Goal: Task Accomplishment & Management: Use online tool/utility

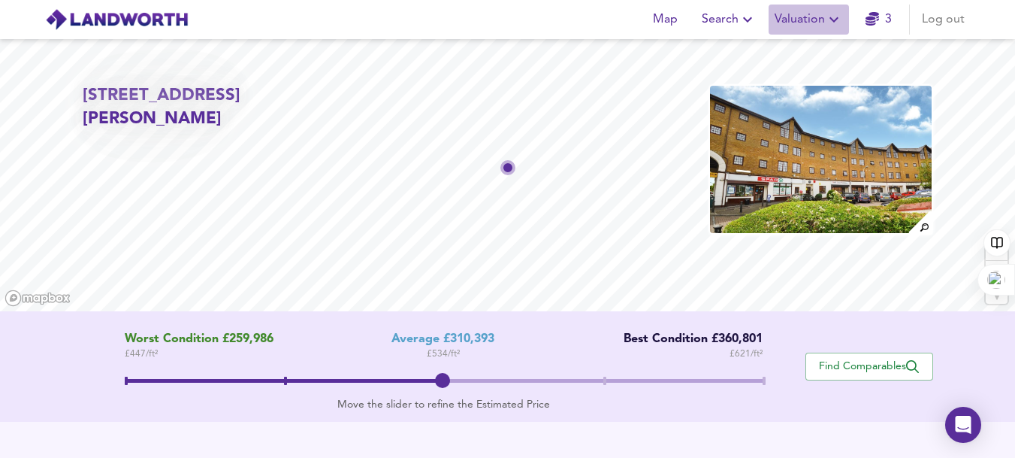
click at [832, 24] on icon "button" at bounding box center [834, 20] width 18 height 18
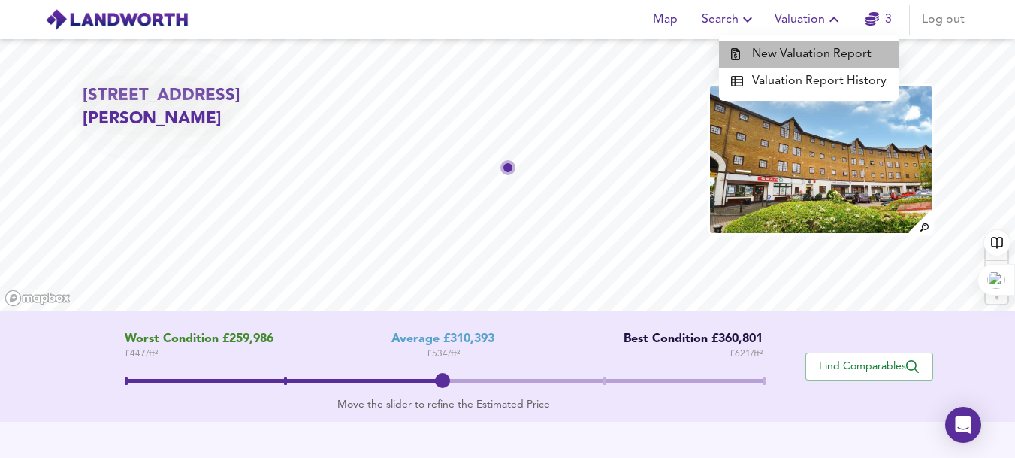
click at [825, 50] on li "New Valuation Report" at bounding box center [809, 54] width 180 height 27
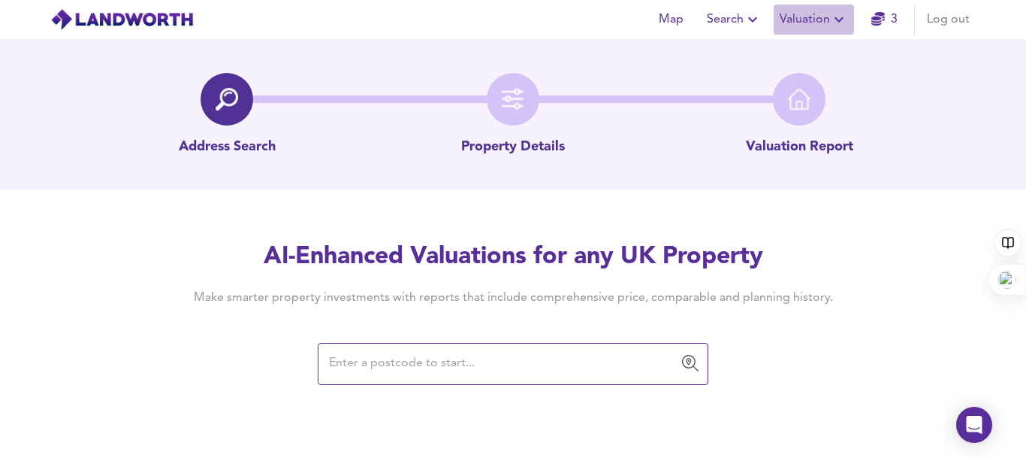
click at [845, 17] on icon "button" at bounding box center [839, 20] width 18 height 18
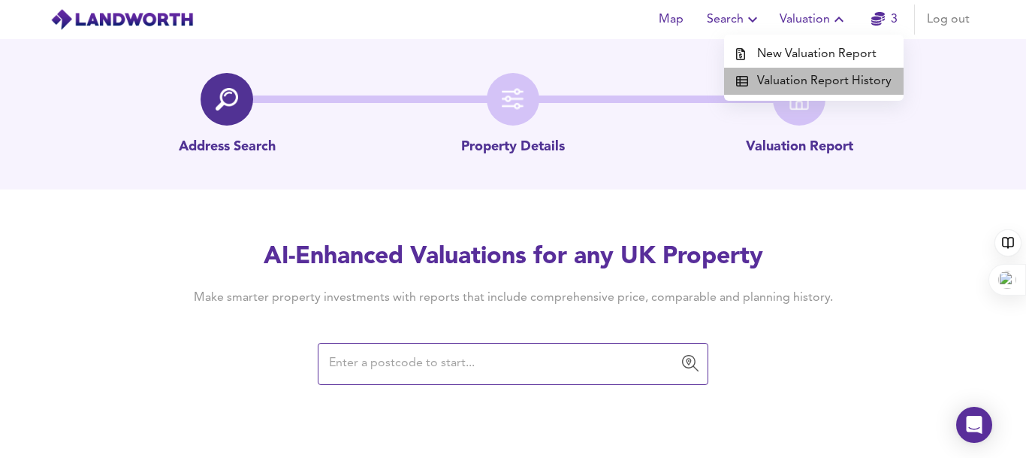
click at [829, 80] on li "Valuation Report History" at bounding box center [814, 81] width 180 height 27
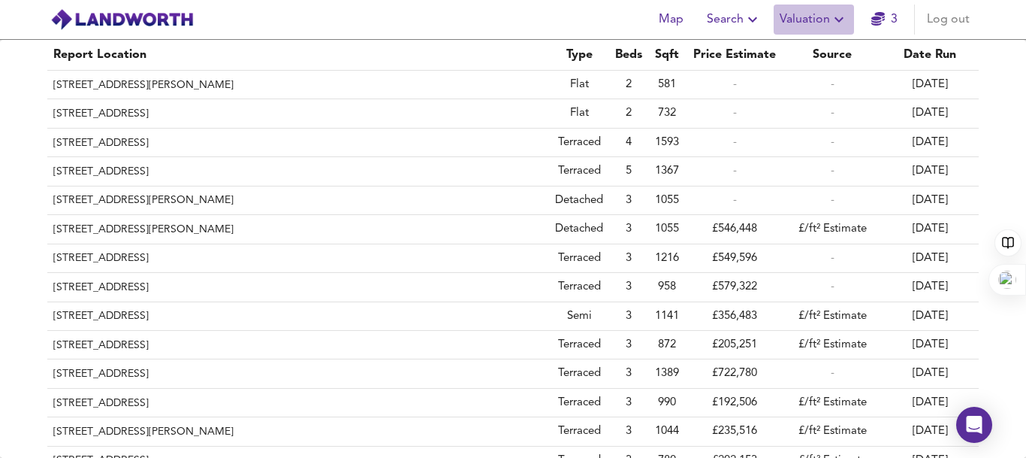
click at [833, 18] on icon "button" at bounding box center [839, 20] width 18 height 18
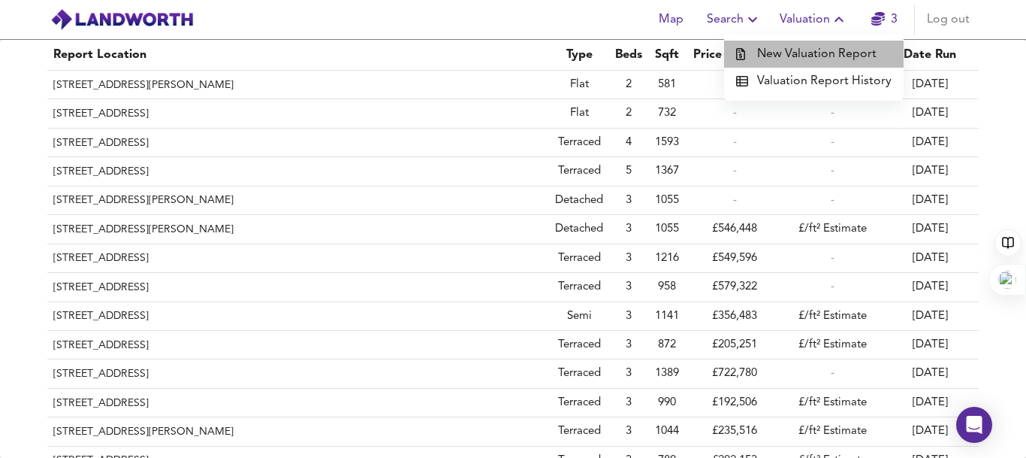
click at [824, 50] on li "New Valuation Report" at bounding box center [814, 54] width 180 height 27
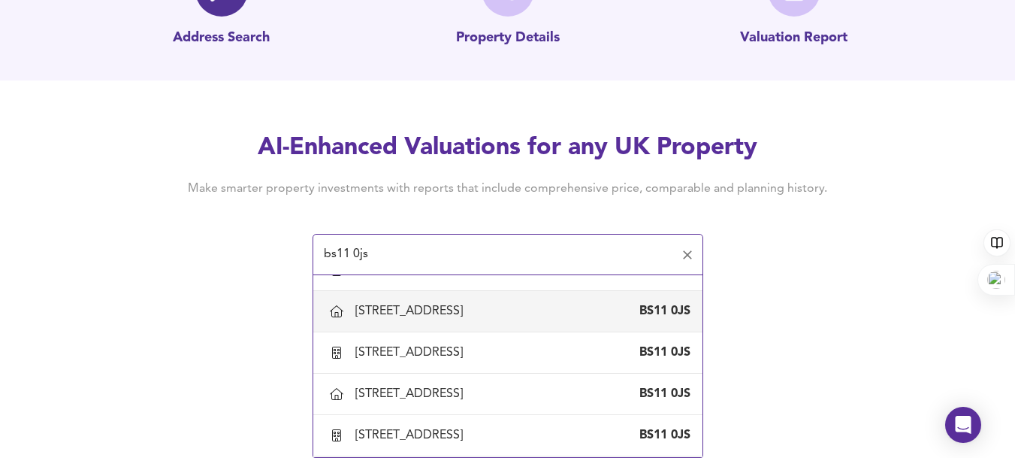
scroll to position [440, 0]
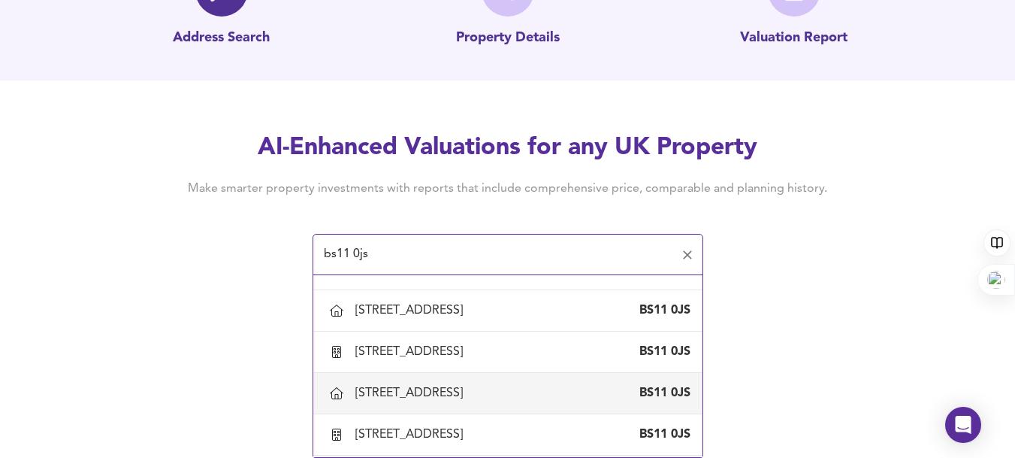
click at [469, 388] on div "[STREET_ADDRESS]" at bounding box center [411, 393] width 113 height 17
type input "[STREET_ADDRESS]"
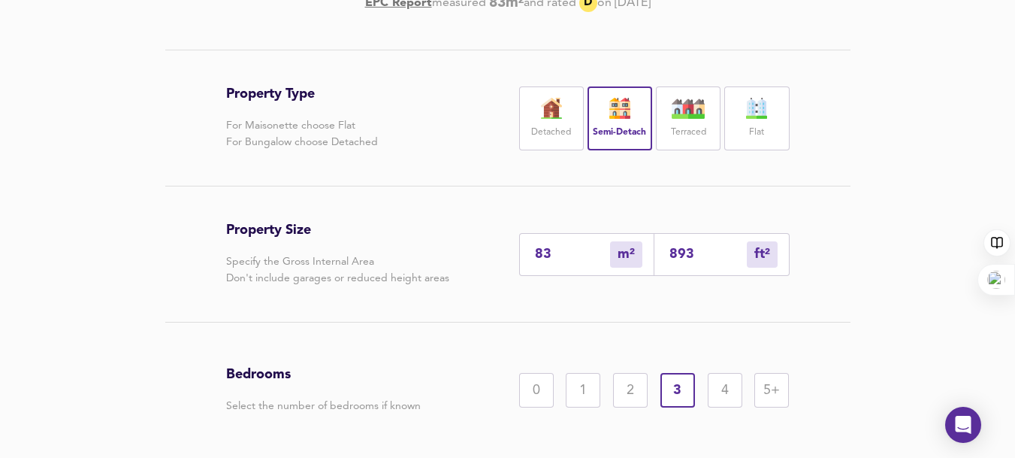
scroll to position [403, 0]
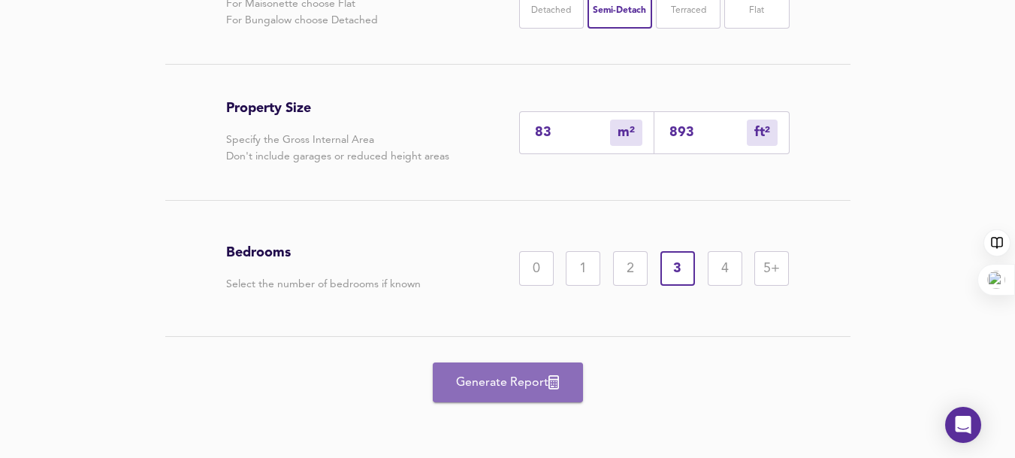
click at [506, 373] on span "Generate Report" at bounding box center [508, 382] width 120 height 21
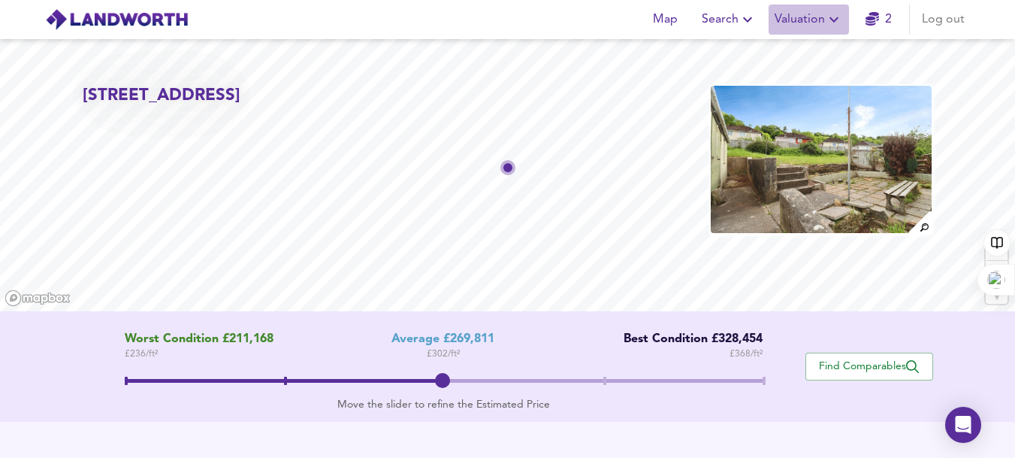
click at [819, 28] on span "Valuation" at bounding box center [809, 19] width 68 height 21
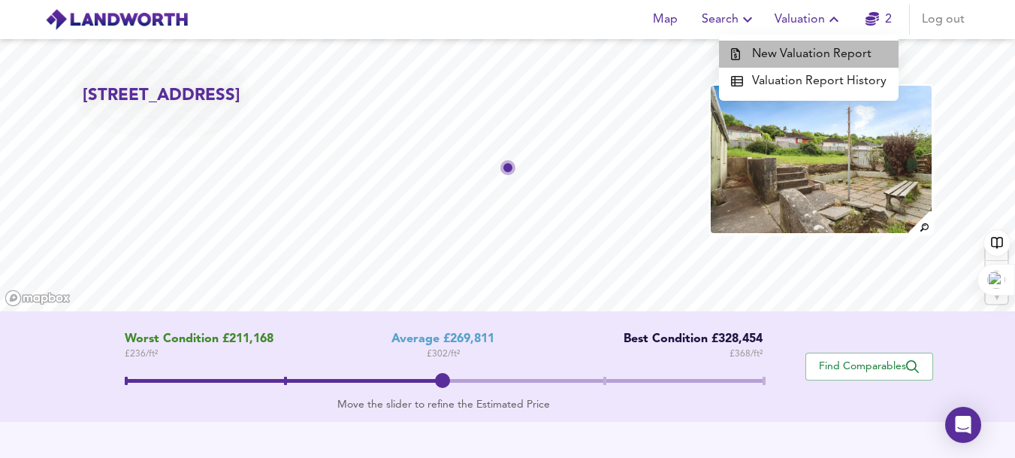
click at [818, 56] on li "New Valuation Report" at bounding box center [809, 54] width 180 height 27
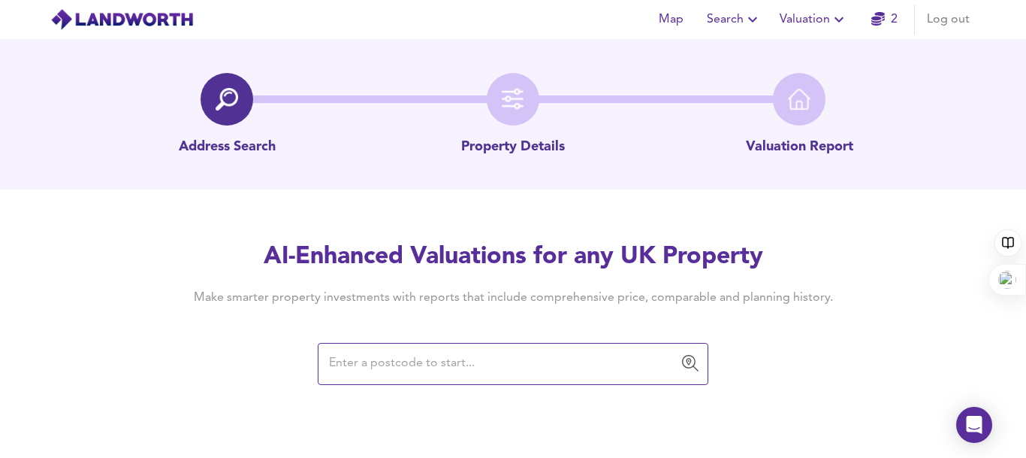
click at [392, 356] on input "text" at bounding box center [502, 363] width 355 height 29
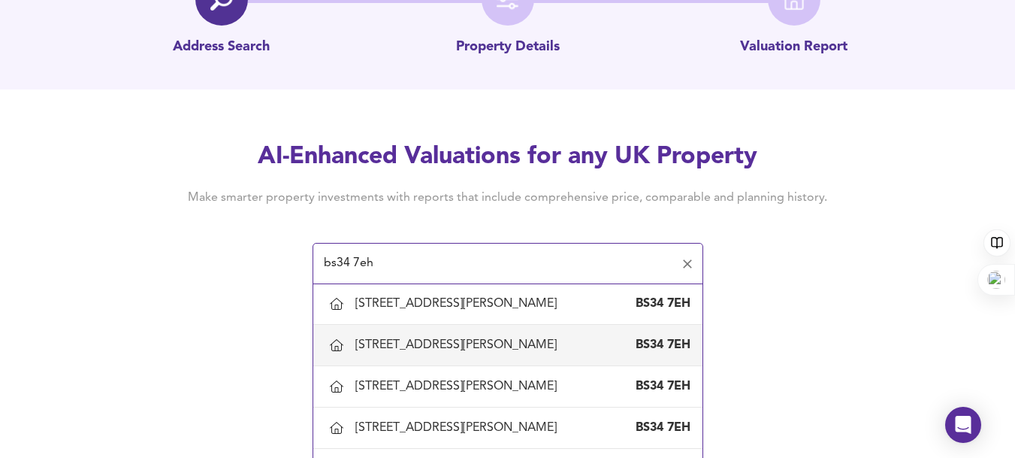
scroll to position [355, 0]
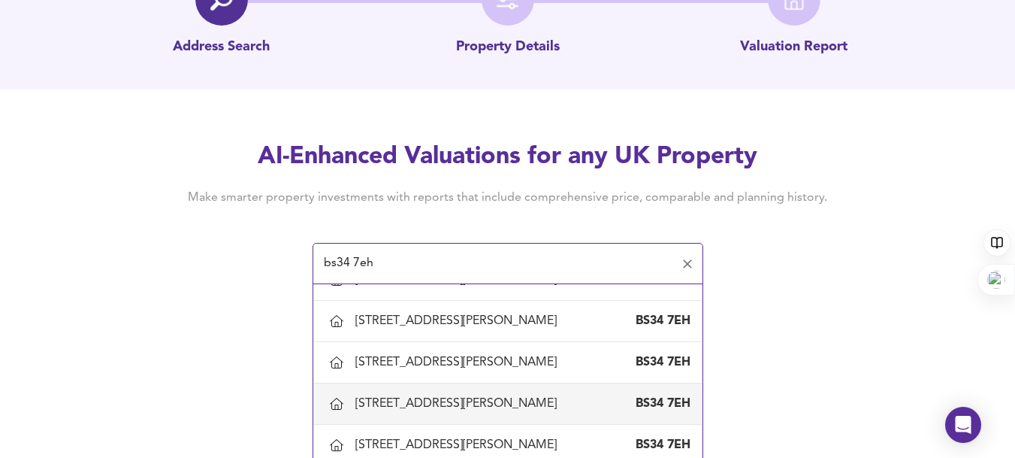
click at [398, 397] on div "[STREET_ADDRESS][PERSON_NAME]" at bounding box center [458, 403] width 207 height 17
type input "[STREET_ADDRESS][PERSON_NAME]"
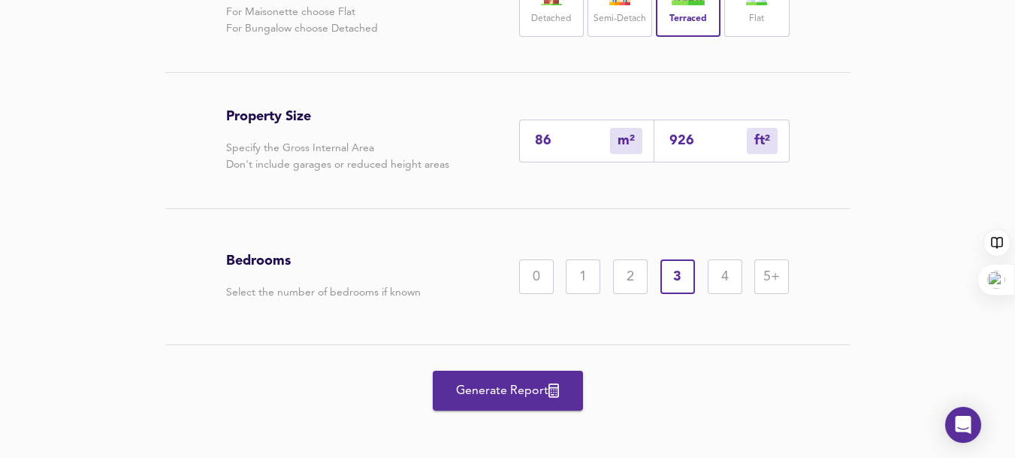
scroll to position [403, 0]
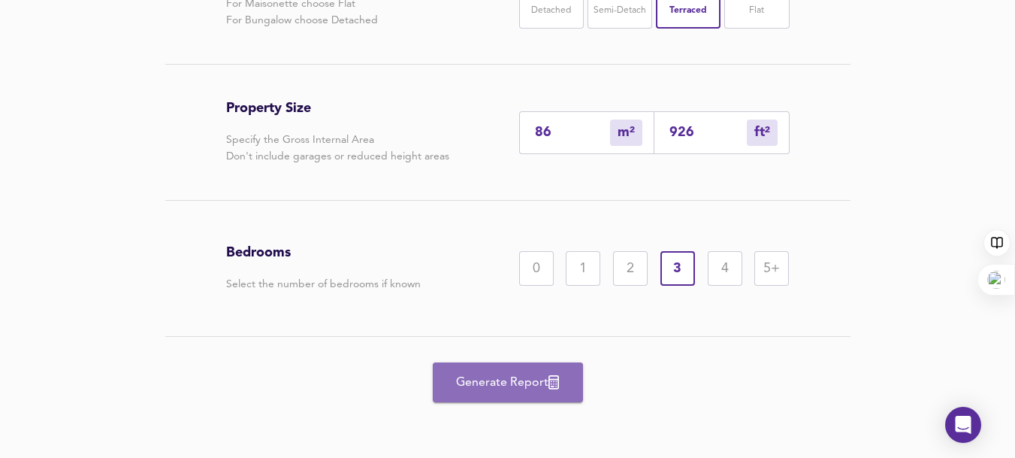
click at [499, 381] on span "Generate Report" at bounding box center [508, 382] width 120 height 21
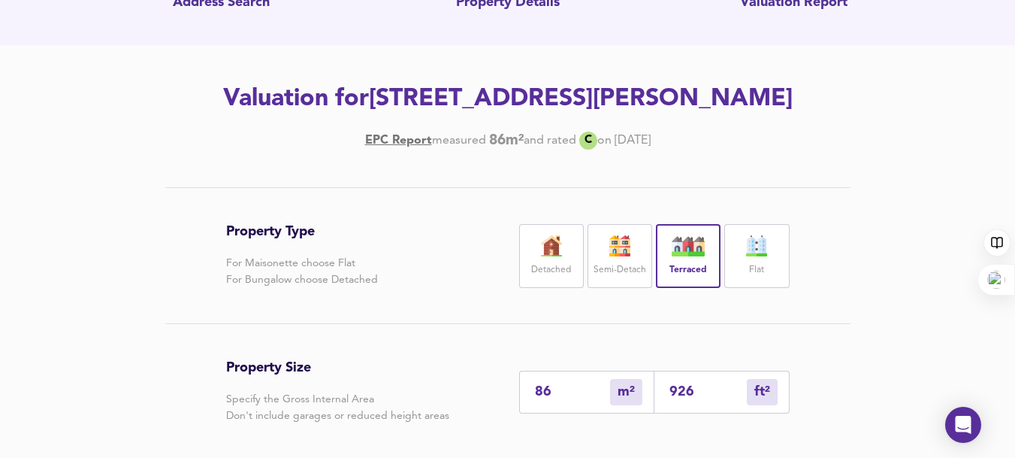
scroll to position [156, 0]
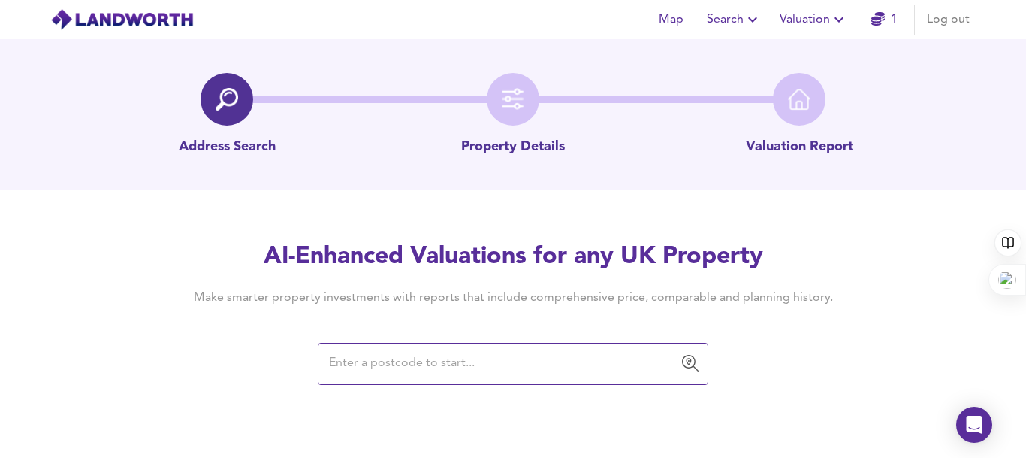
click at [362, 373] on input "text" at bounding box center [502, 363] width 355 height 29
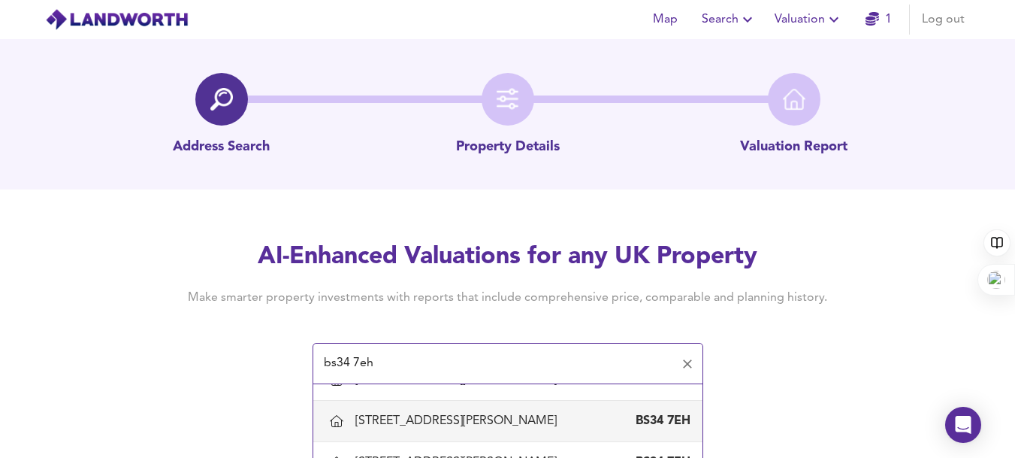
scroll to position [109, 0]
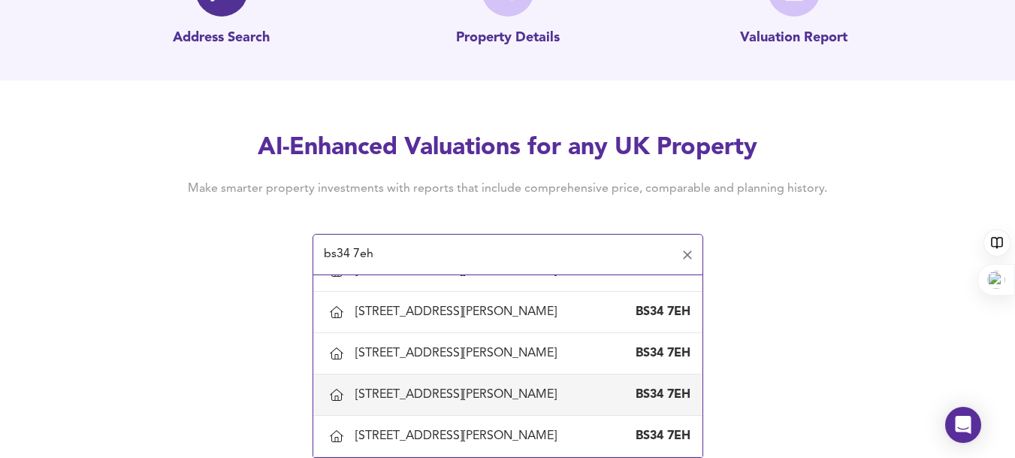
click at [413, 403] on div "[STREET_ADDRESS][PERSON_NAME]" at bounding box center [458, 394] width 207 height 17
type input "[STREET_ADDRESS][PERSON_NAME]"
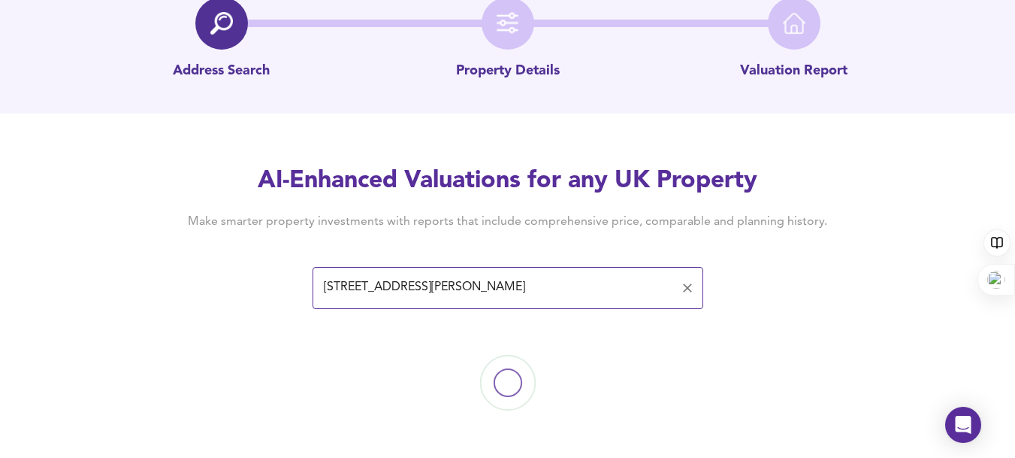
scroll to position [0, 0]
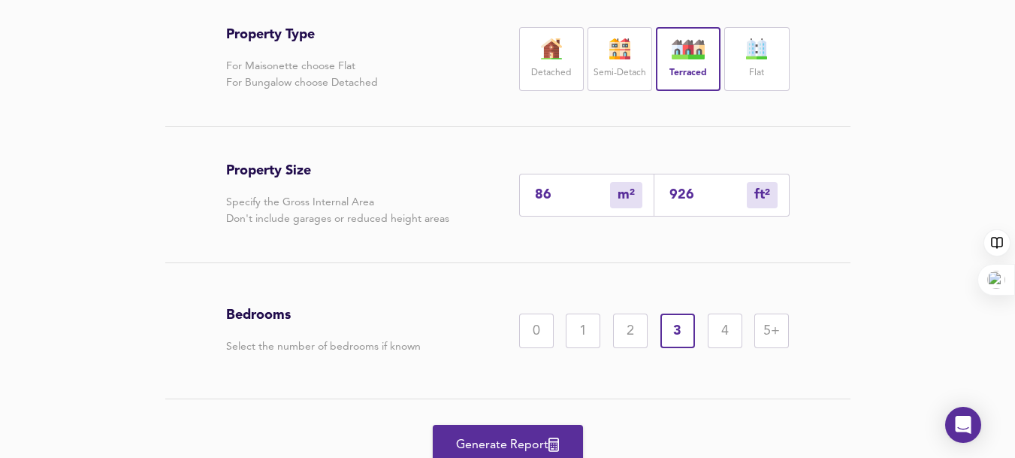
scroll to position [403, 0]
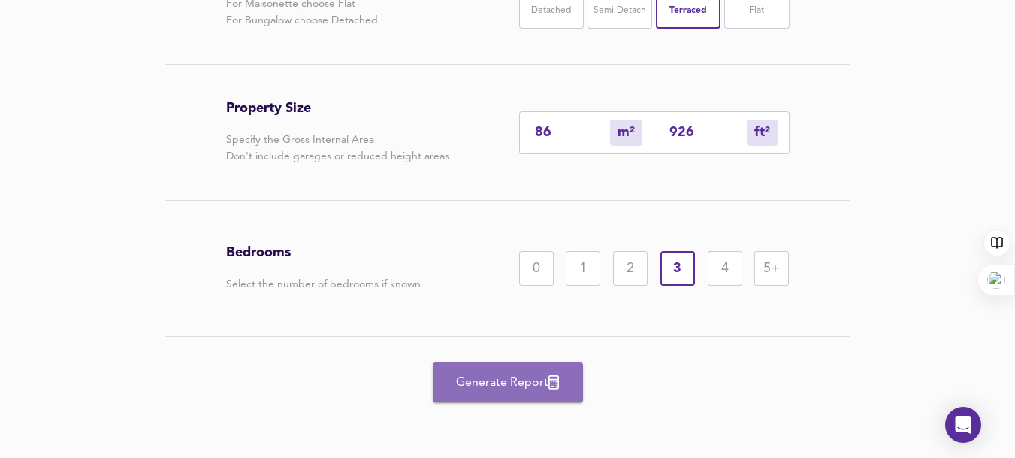
click at [505, 379] on span "Generate Report" at bounding box center [508, 382] width 120 height 21
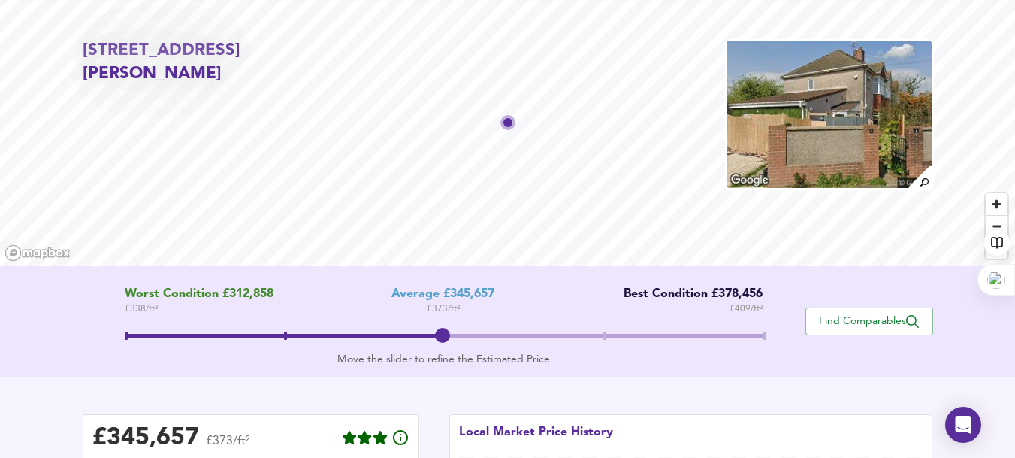
scroll to position [46, 0]
